Goal: Find specific page/section: Find specific page/section

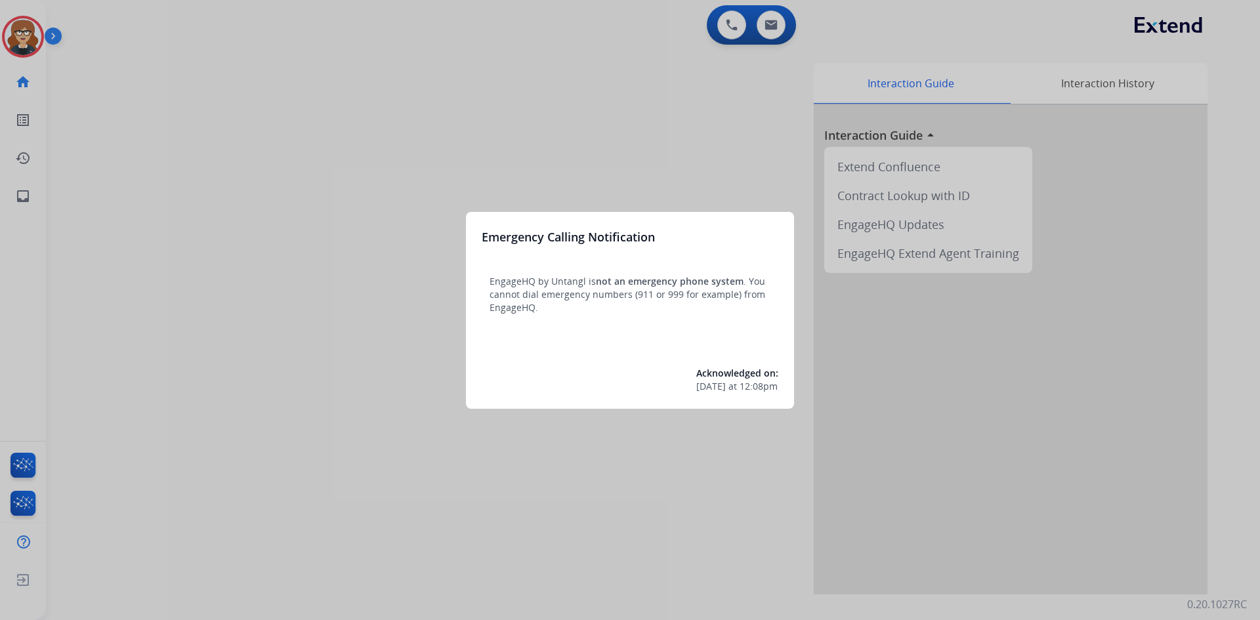
click at [11, 39] on div at bounding box center [630, 310] width 1260 height 620
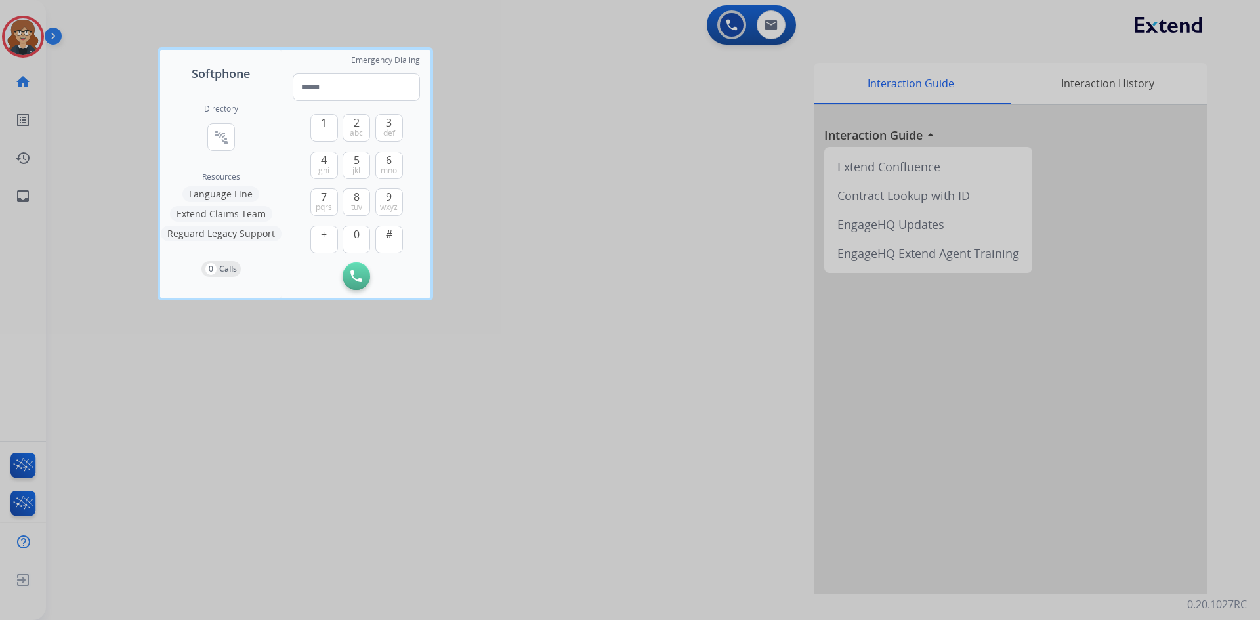
click at [586, 82] on div at bounding box center [630, 310] width 1260 height 620
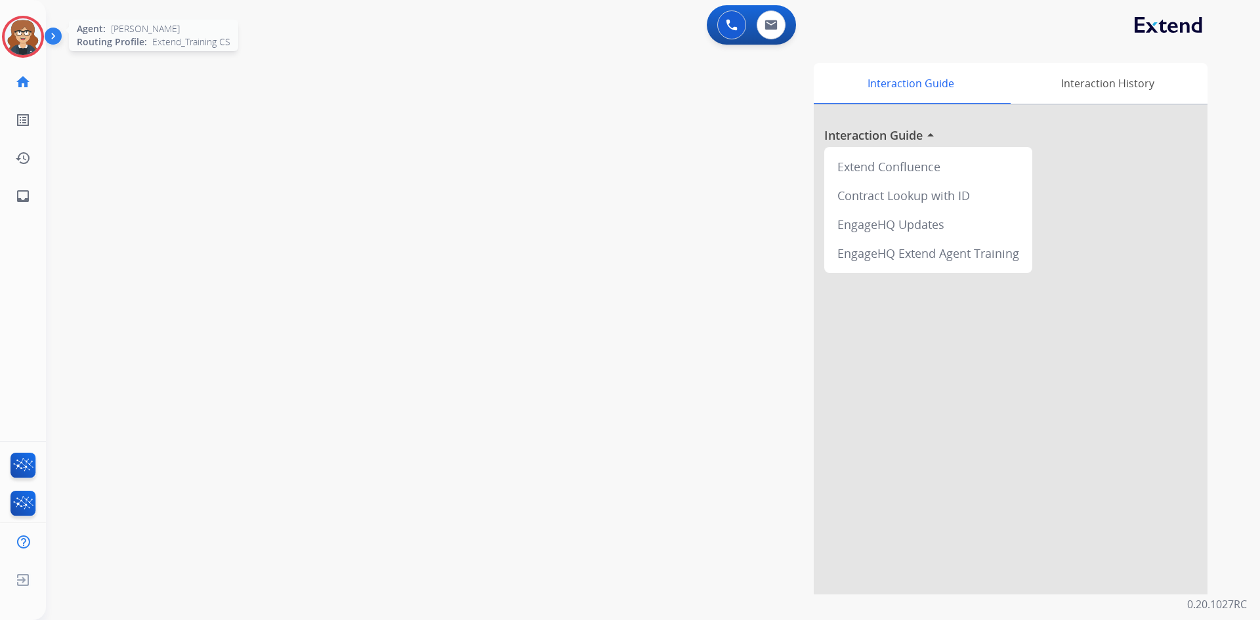
click at [31, 30] on img at bounding box center [23, 36] width 37 height 37
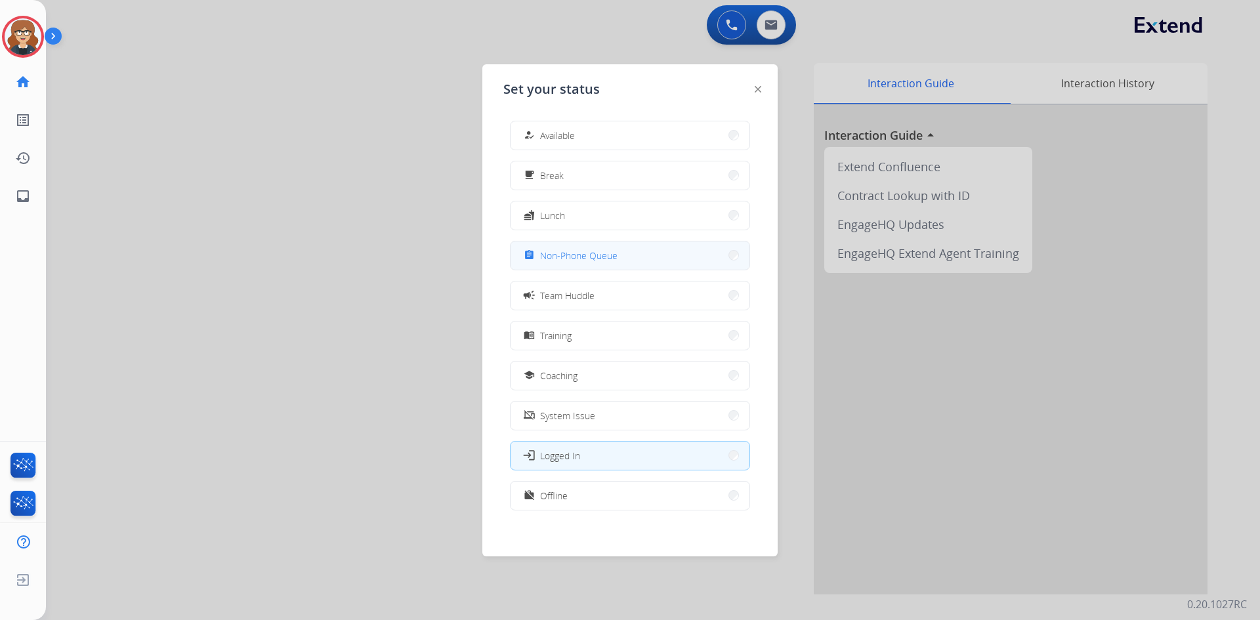
click at [595, 255] on span "Non-Phone Queue" at bounding box center [578, 256] width 77 height 14
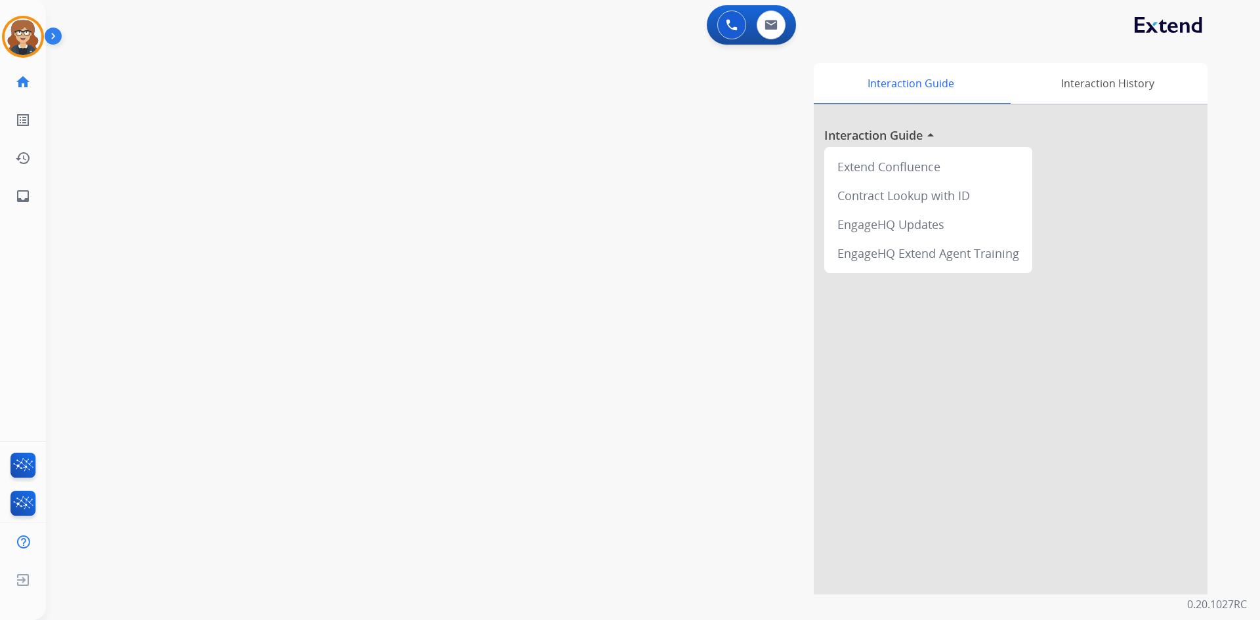
drag, startPoint x: 188, startPoint y: 159, endPoint x: 146, endPoint y: 116, distance: 59.4
click at [188, 159] on div "swap_horiz Break voice bridge close_fullscreen Connect 3-Way Call merge_type Se…" at bounding box center [637, 320] width 1183 height 547
click at [23, 19] on img at bounding box center [23, 36] width 37 height 37
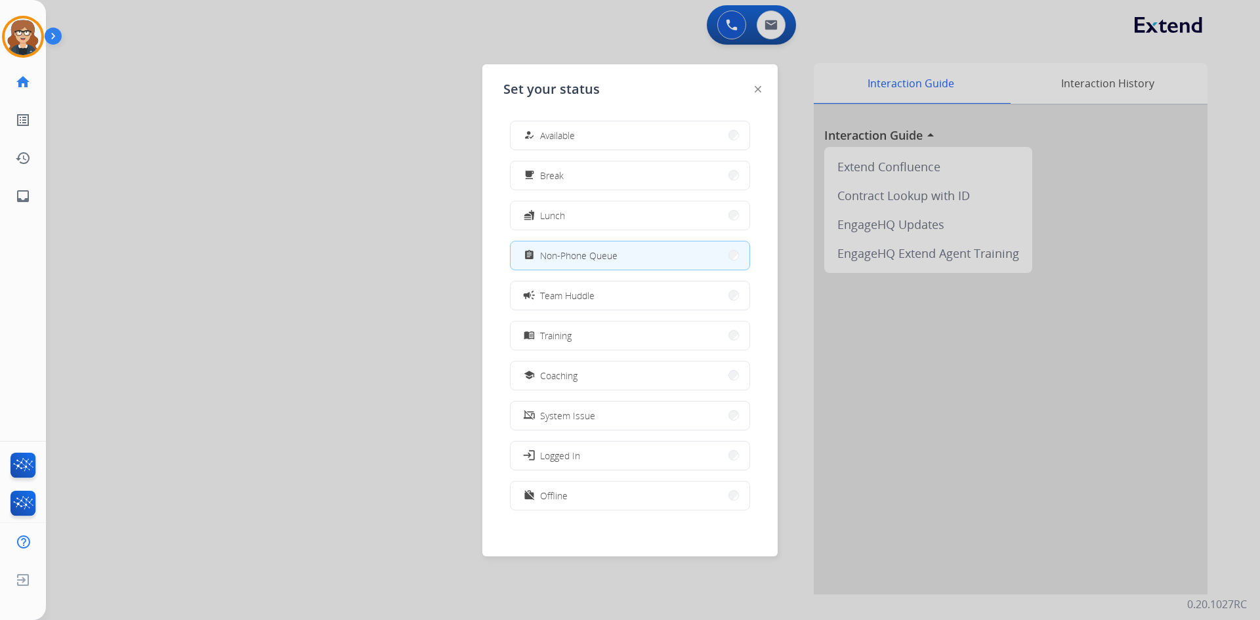
click at [276, 136] on div at bounding box center [630, 310] width 1260 height 620
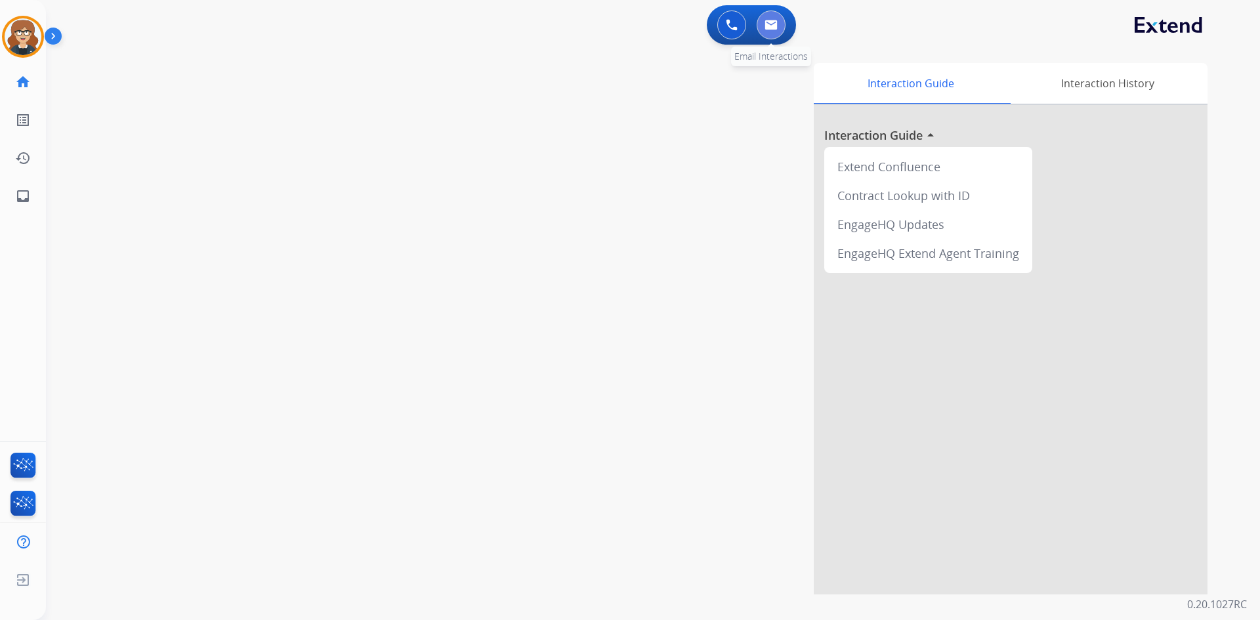
click at [778, 24] on button at bounding box center [771, 25] width 29 height 29
select select "**********"
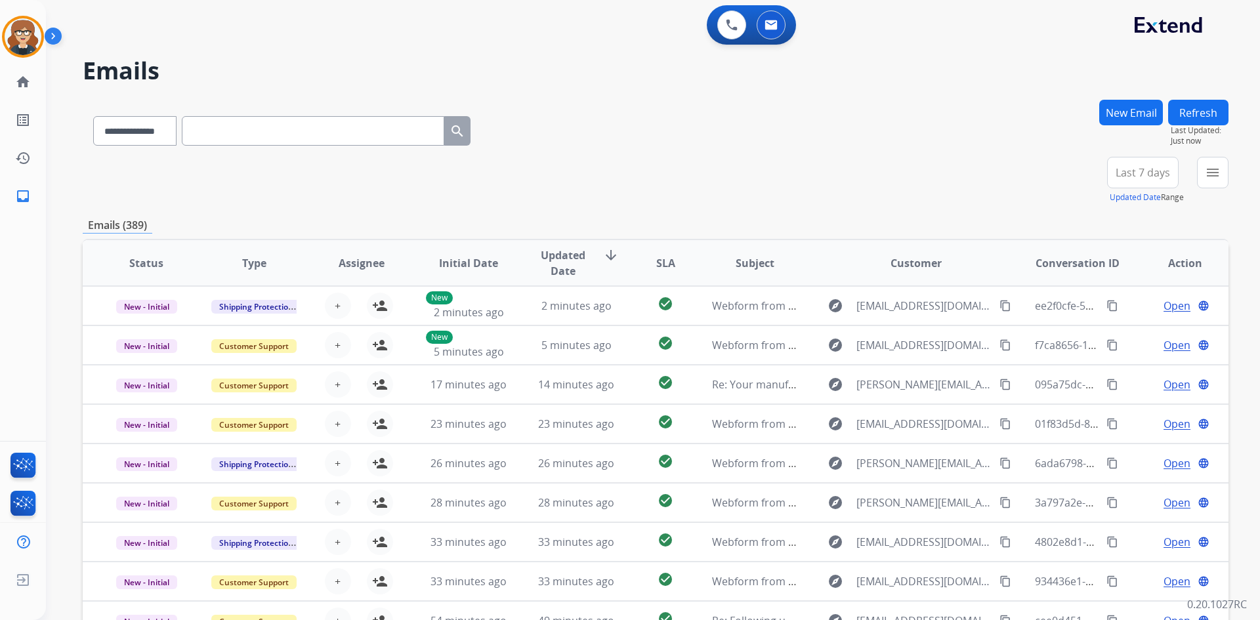
click at [697, 169] on div "**********" at bounding box center [656, 180] width 1146 height 47
click at [1138, 170] on span "Last 7 days" at bounding box center [1143, 172] width 54 height 5
click at [1133, 333] on div "Last 90 days" at bounding box center [1139, 332] width 72 height 20
